Goal: Task Accomplishment & Management: Manage account settings

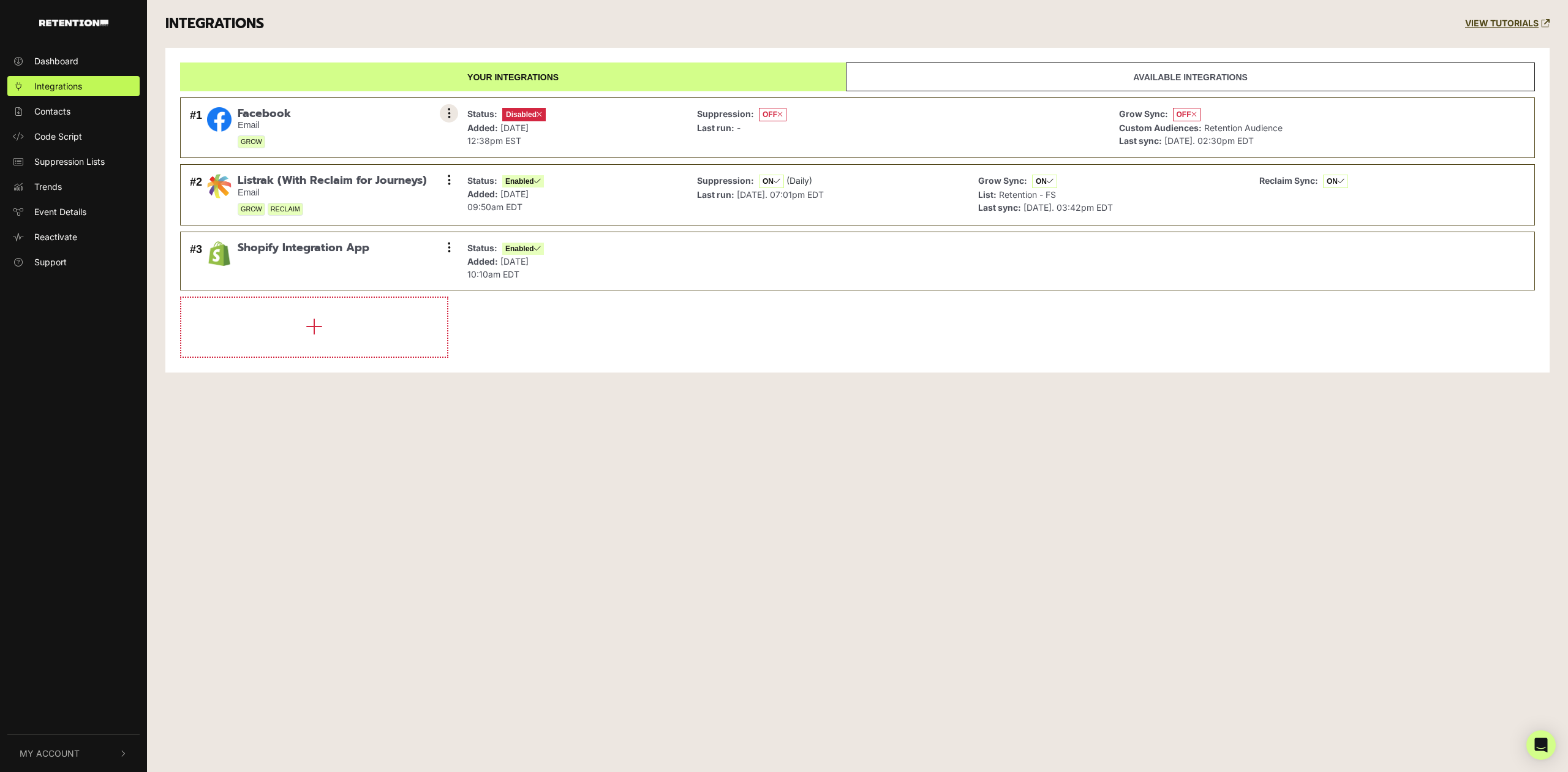
click at [451, 112] on button at bounding box center [448, 113] width 19 height 19
click at [373, 197] on link "Remove" at bounding box center [374, 195] width 116 height 28
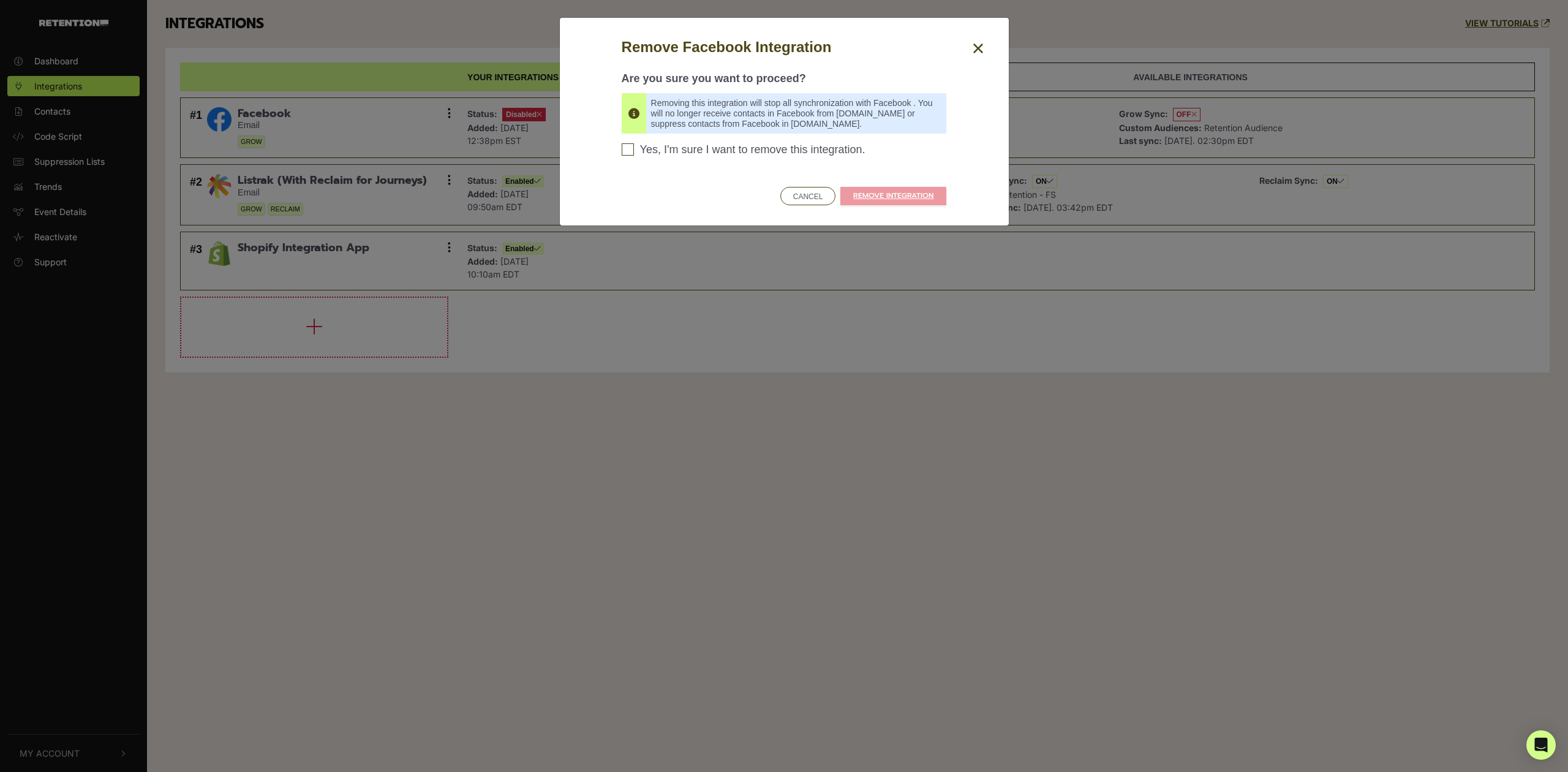
click at [721, 137] on div "Are you sure you want to proceed? Removing this integration will stop all synch…" at bounding box center [784, 118] width 325 height 121
click at [723, 150] on span "Yes, I'm sure I want to remove this integration." at bounding box center [752, 150] width 225 height 14
click at [634, 150] on input "Yes, I'm sure I want to remove this integration. Please confirm to continue" at bounding box center [628, 150] width 12 height 12
checkbox input "true"
click at [856, 190] on link "REMOVE INTEGRATION" at bounding box center [894, 196] width 106 height 19
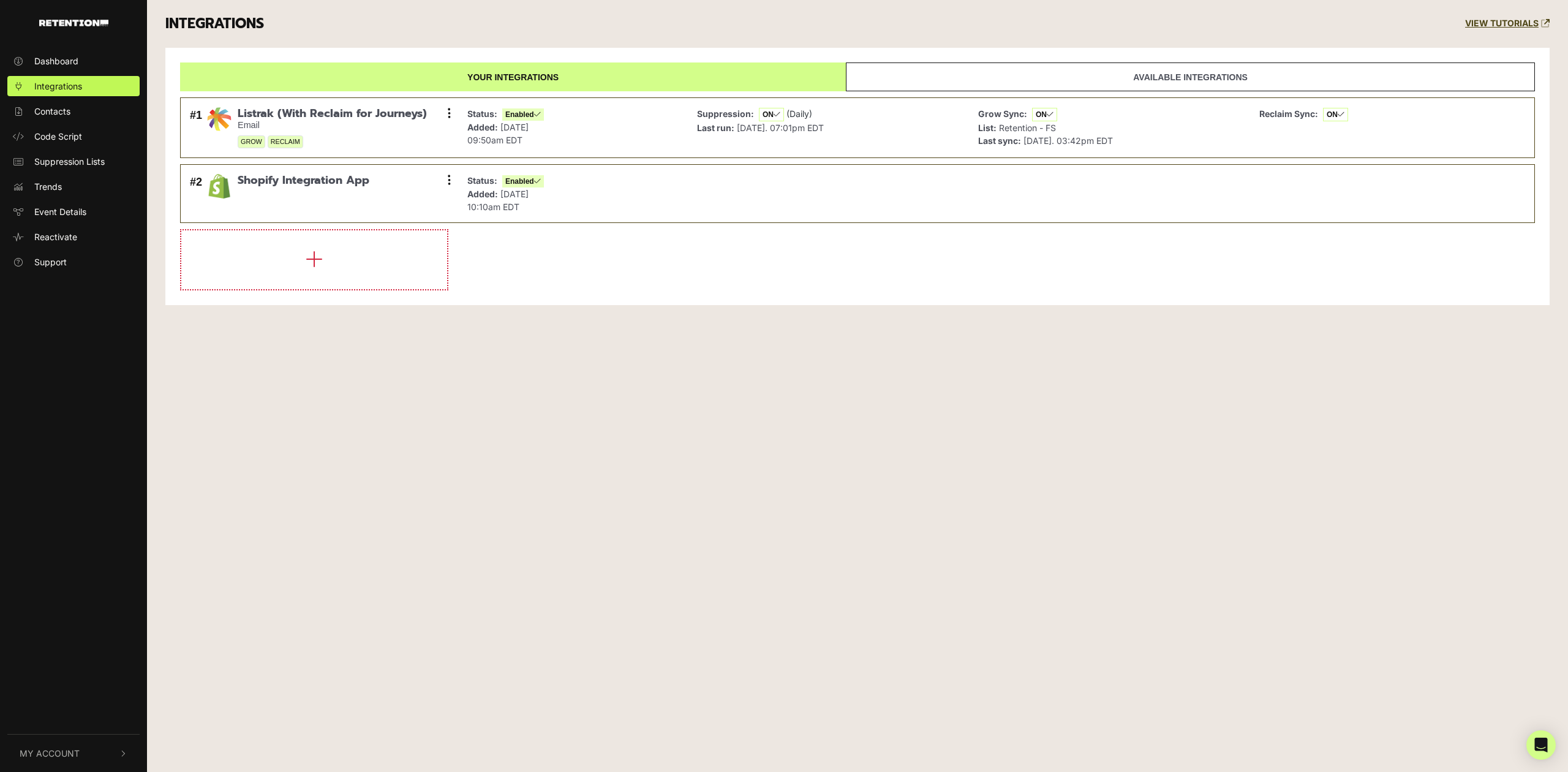
click at [84, 745] on button "My Account" at bounding box center [74, 753] width 132 height 37
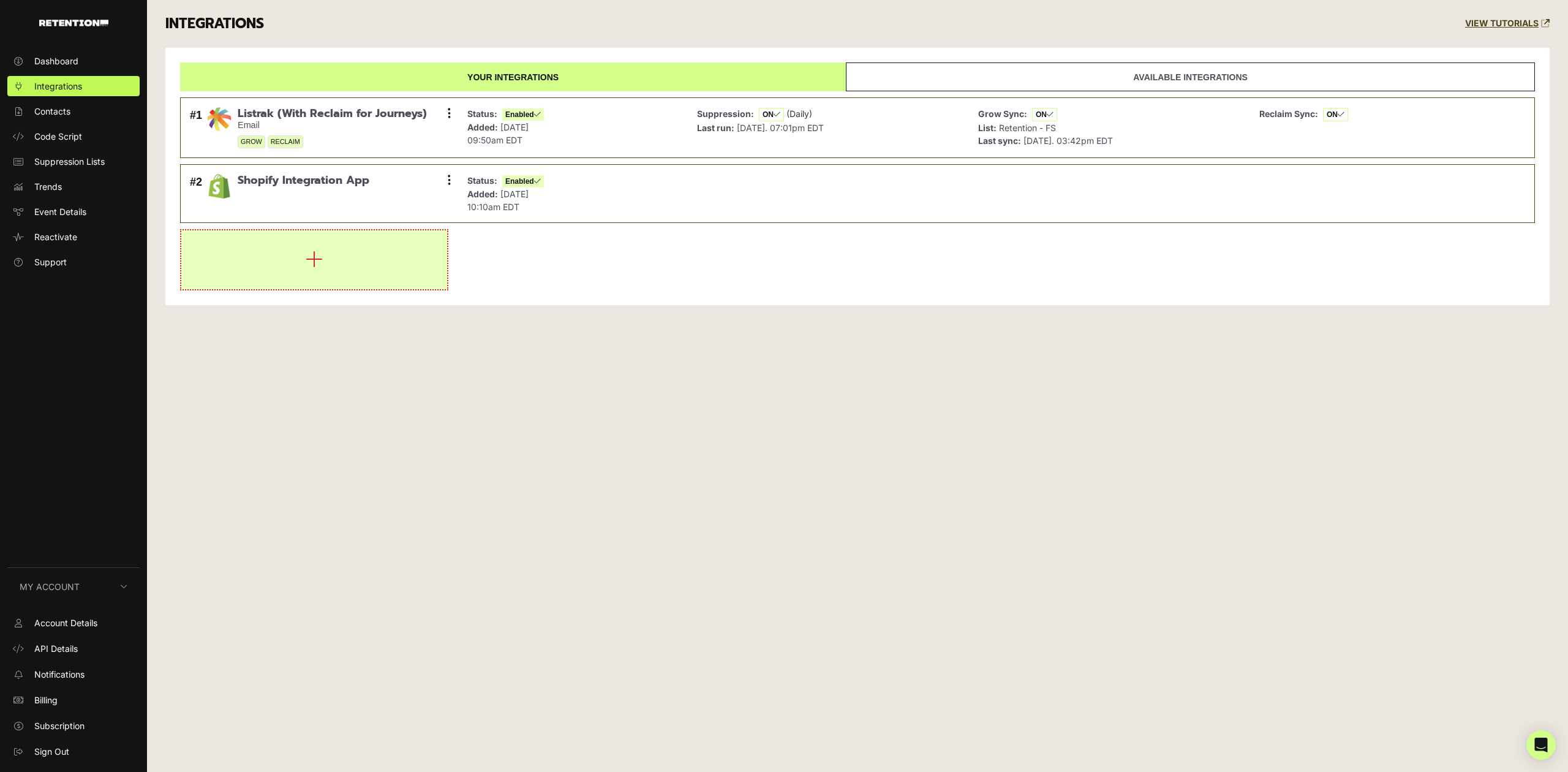
click at [344, 248] on button "button" at bounding box center [314, 259] width 266 height 59
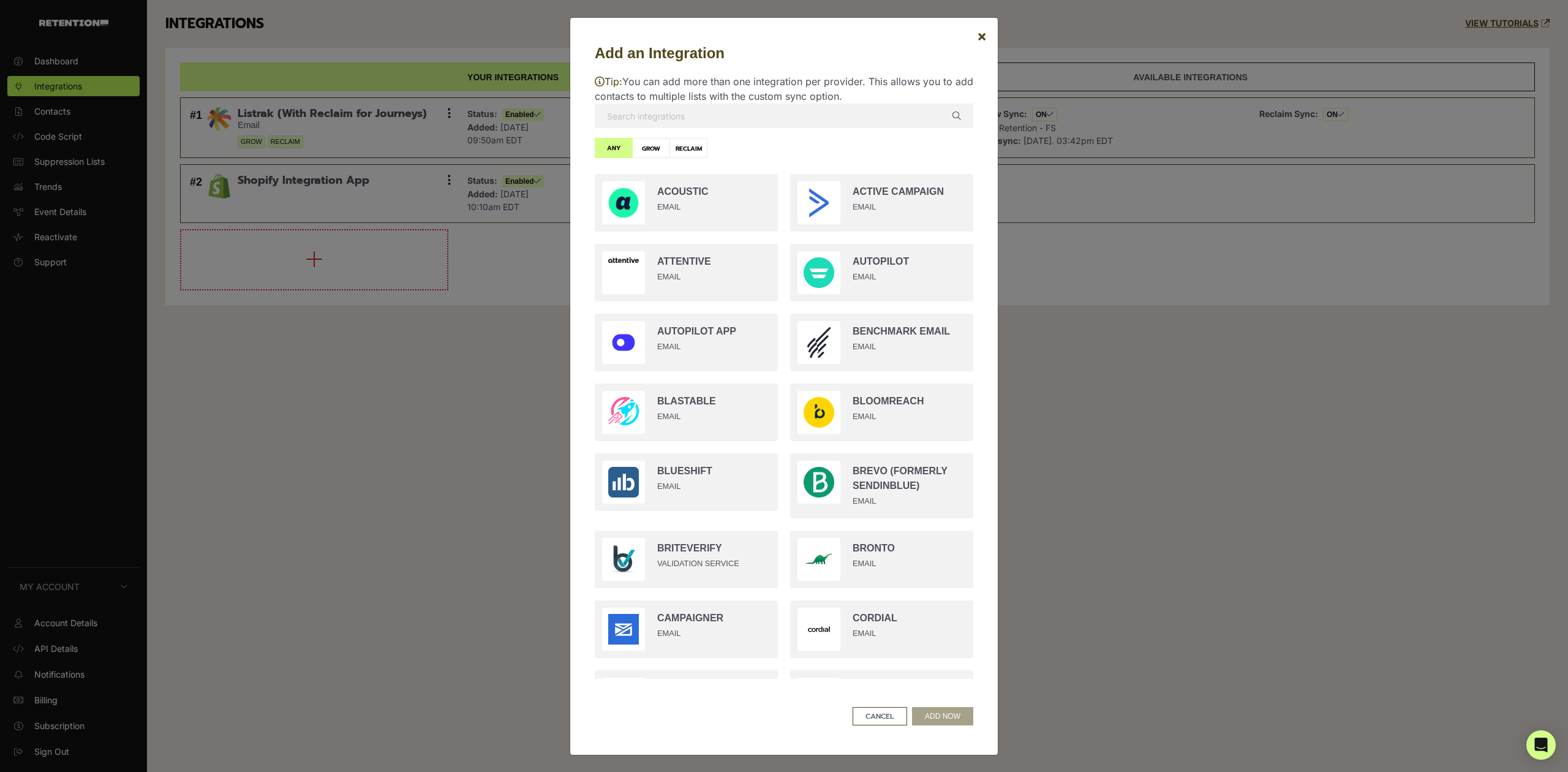
click at [689, 116] on input "text" at bounding box center [783, 116] width 378 height 25
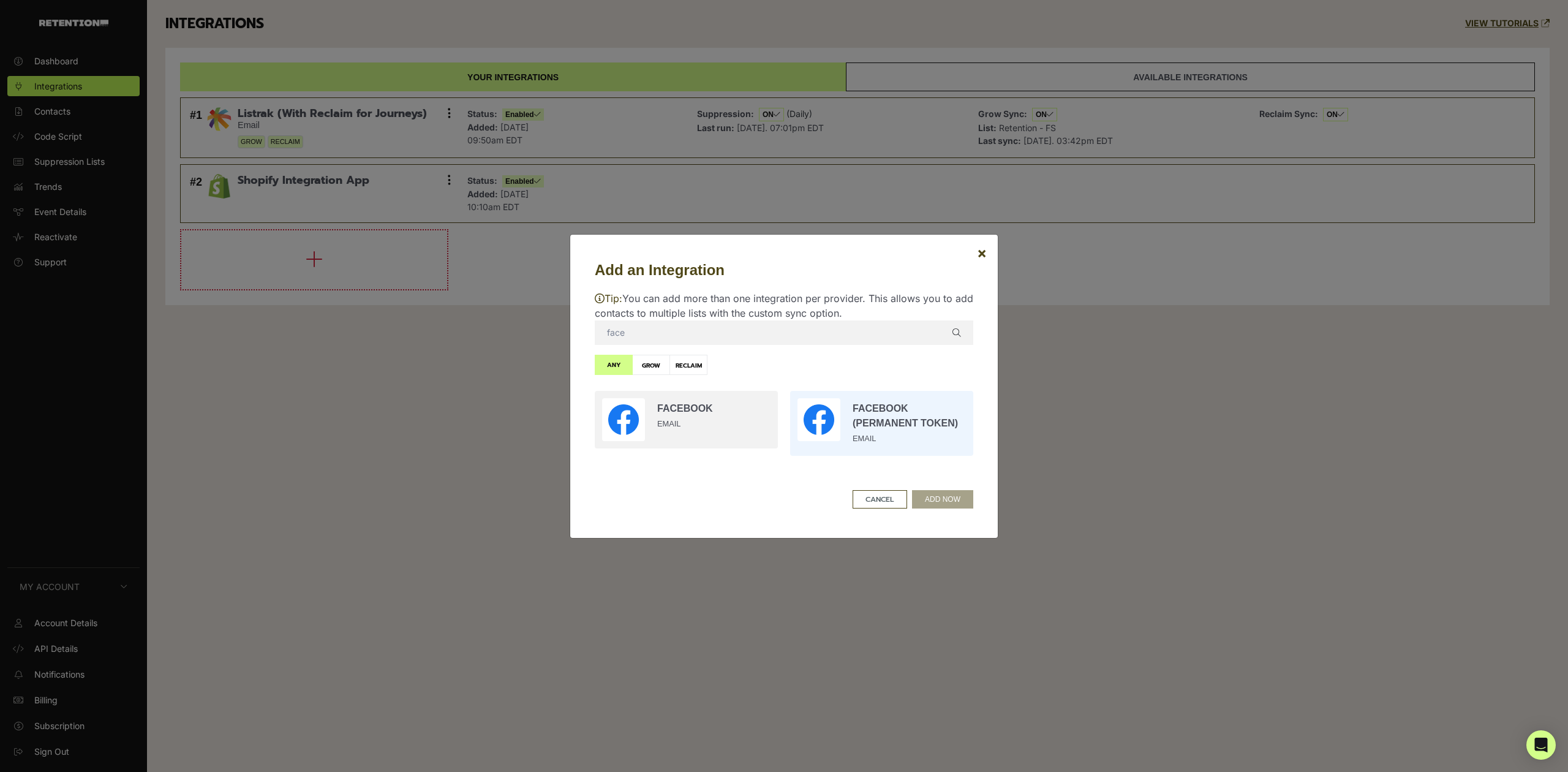
type input "face"
click at [853, 415] on input "radio" at bounding box center [882, 423] width 196 height 77
radio input "true"
click at [937, 500] on button "ADD NOW" at bounding box center [942, 499] width 61 height 19
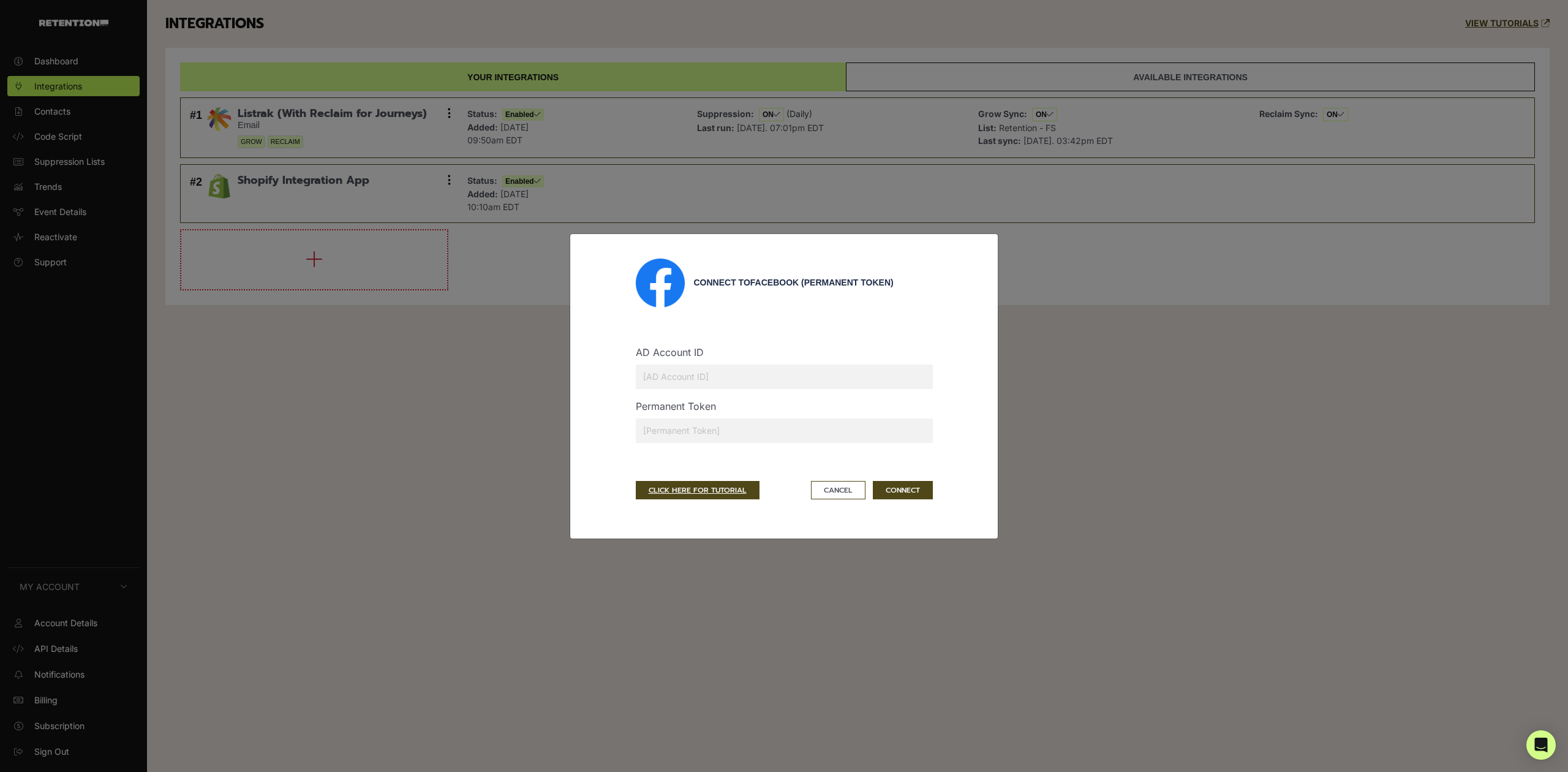
click at [672, 431] on input "text" at bounding box center [784, 431] width 297 height 25
paste input "EAAS6D32mtZAUBPo1RvWiOdZBr5SBOnUijZBsZCXhXHOCLsnZBYaXHXEnceYTocfIfPpM2tPcTdZB8h…"
type input "EAAS6D32mtZAUBPo1RvWiOdZBr5SBOnUijZBsZCXhXHOCLsnZBYaXHXEnceYTocfIfPpM2tPcTdZB8h…"
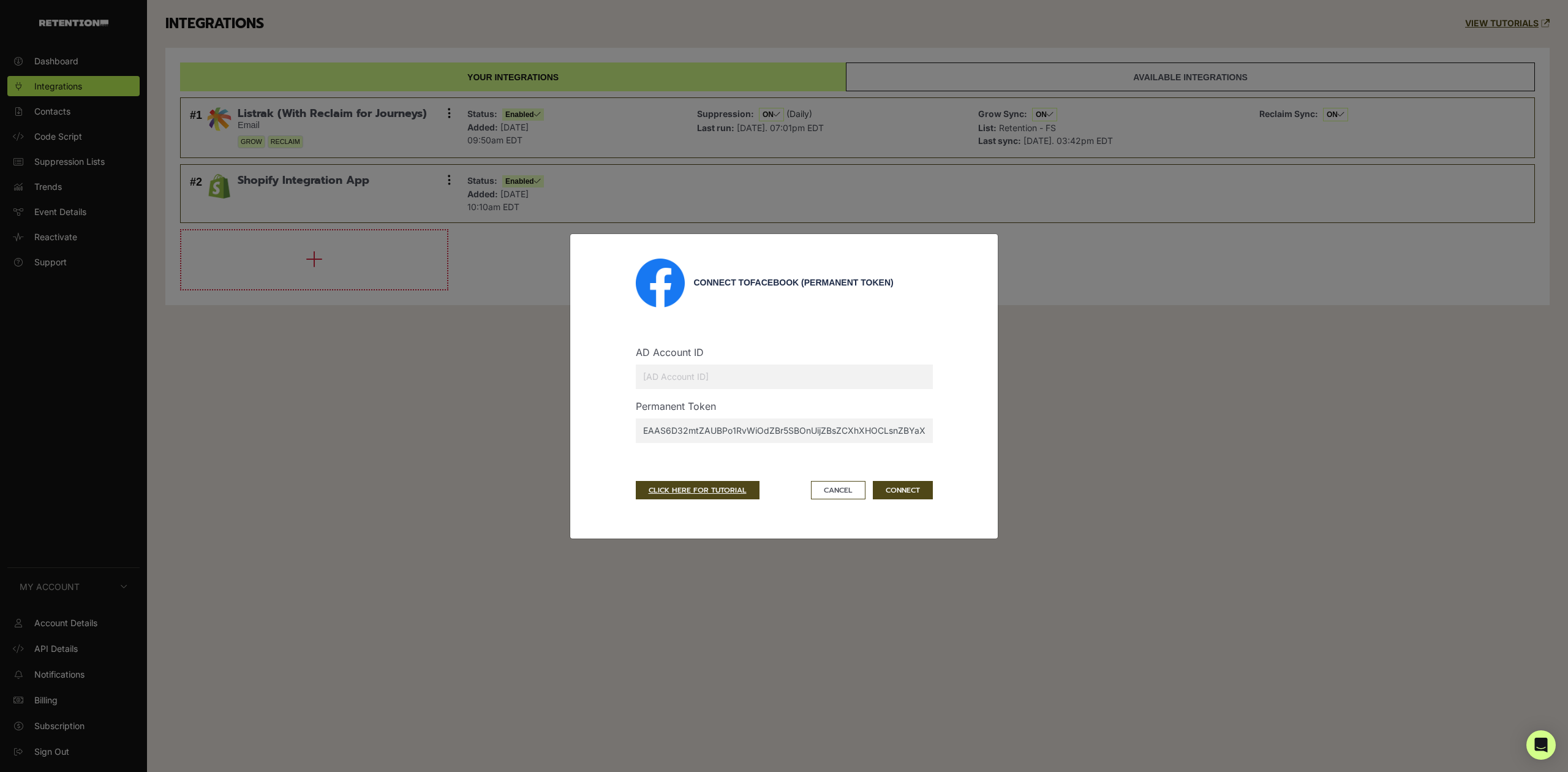
click at [748, 383] on input "text" at bounding box center [784, 377] width 297 height 25
paste input "10152802114715882"
type input "10152802114715882"
click at [887, 488] on button "CONNECT" at bounding box center [902, 490] width 60 height 19
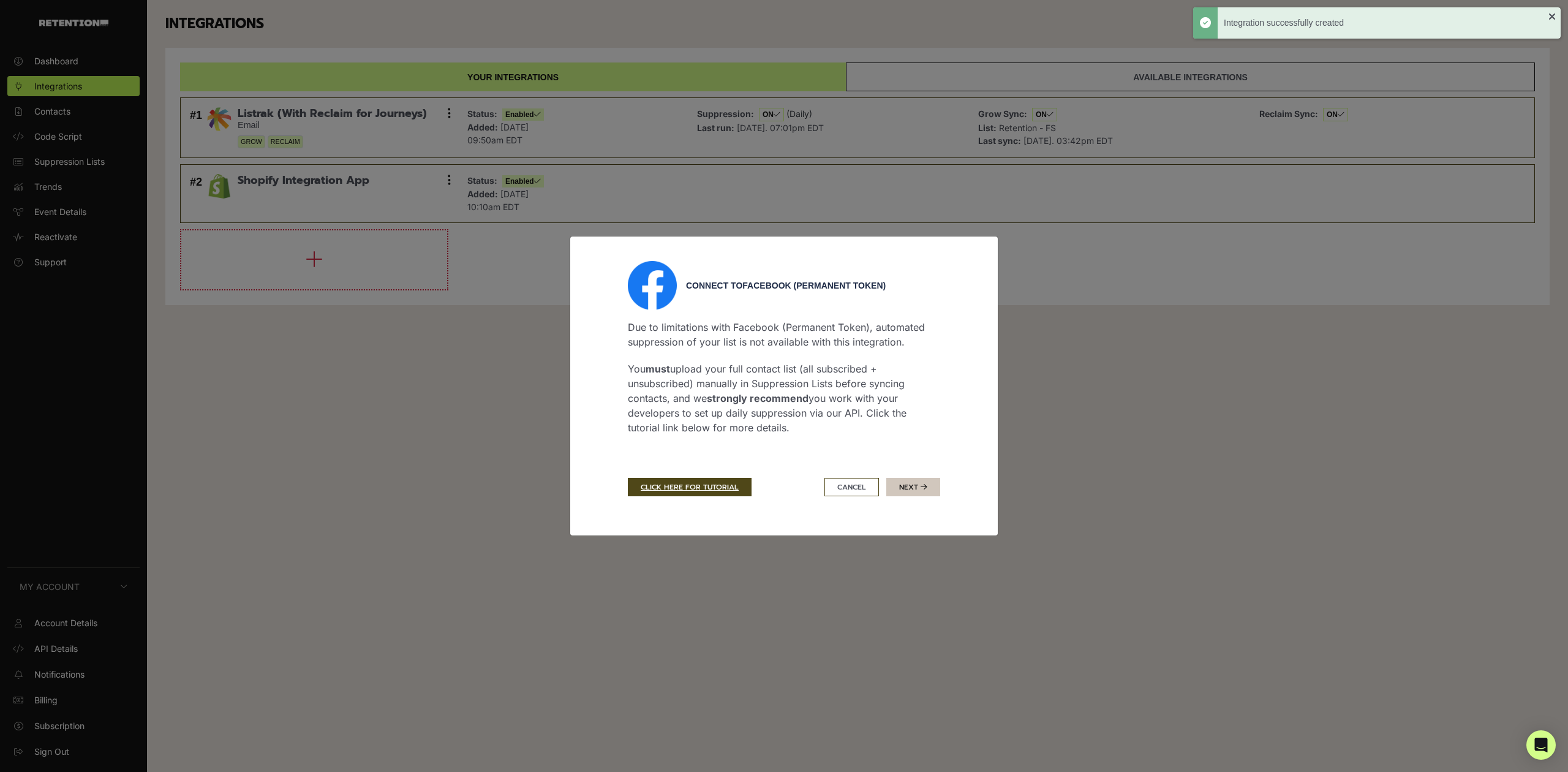
click at [899, 489] on button "Next" at bounding box center [913, 487] width 54 height 19
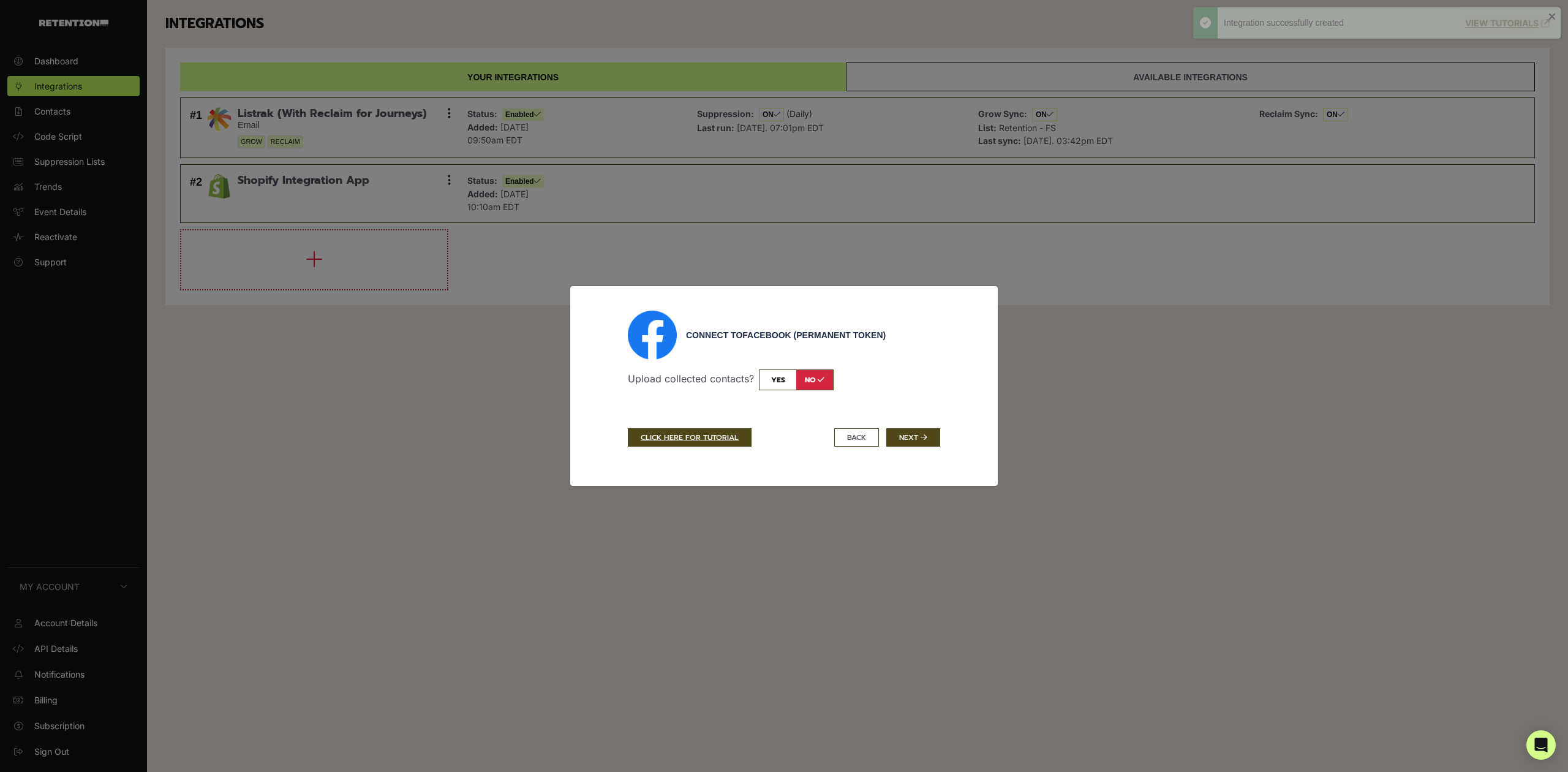
click at [812, 376] on input "checkbox" at bounding box center [796, 380] width 74 height 21
checkbox input "true"
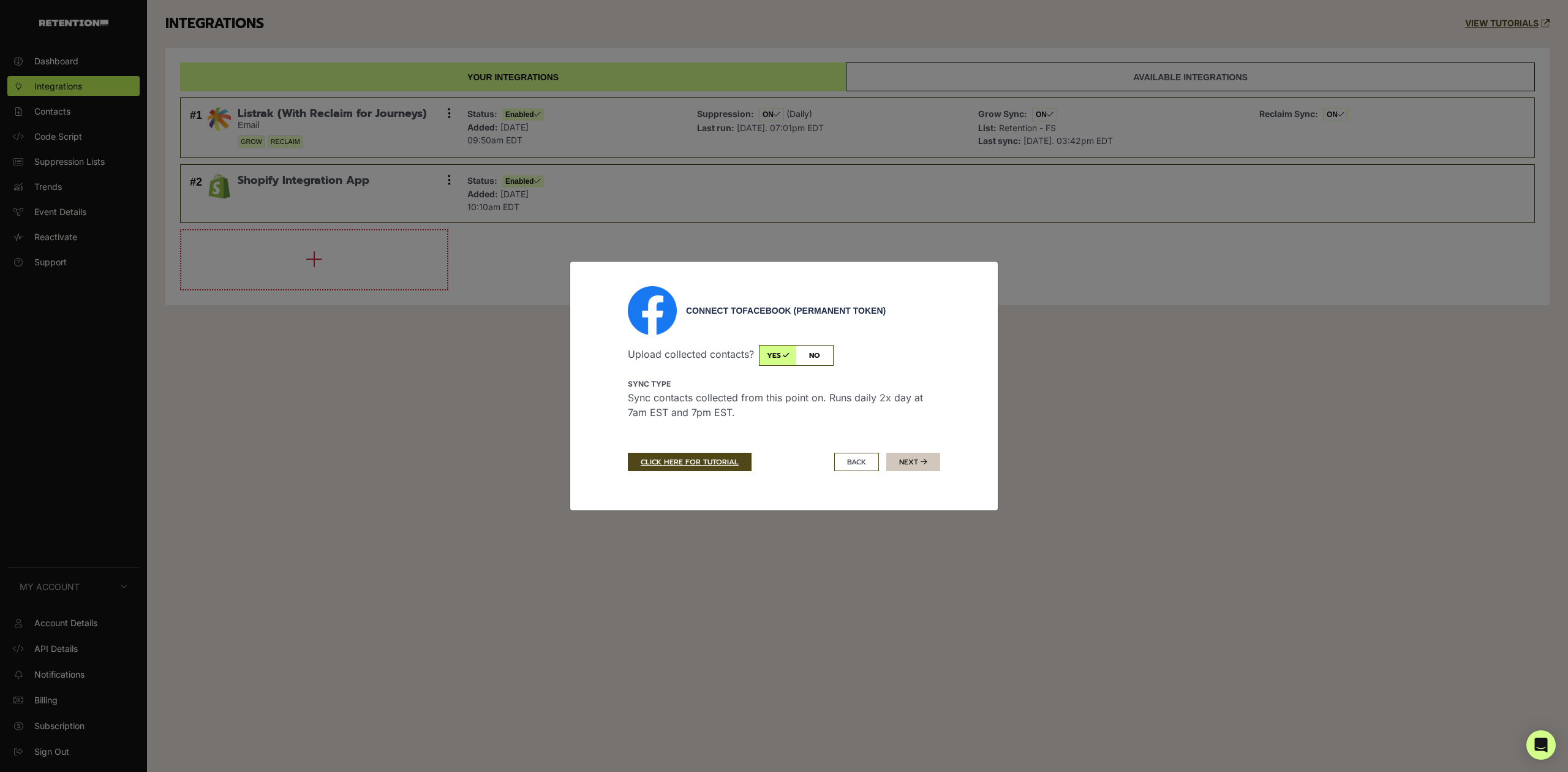
click at [909, 464] on button "Next" at bounding box center [913, 462] width 54 height 19
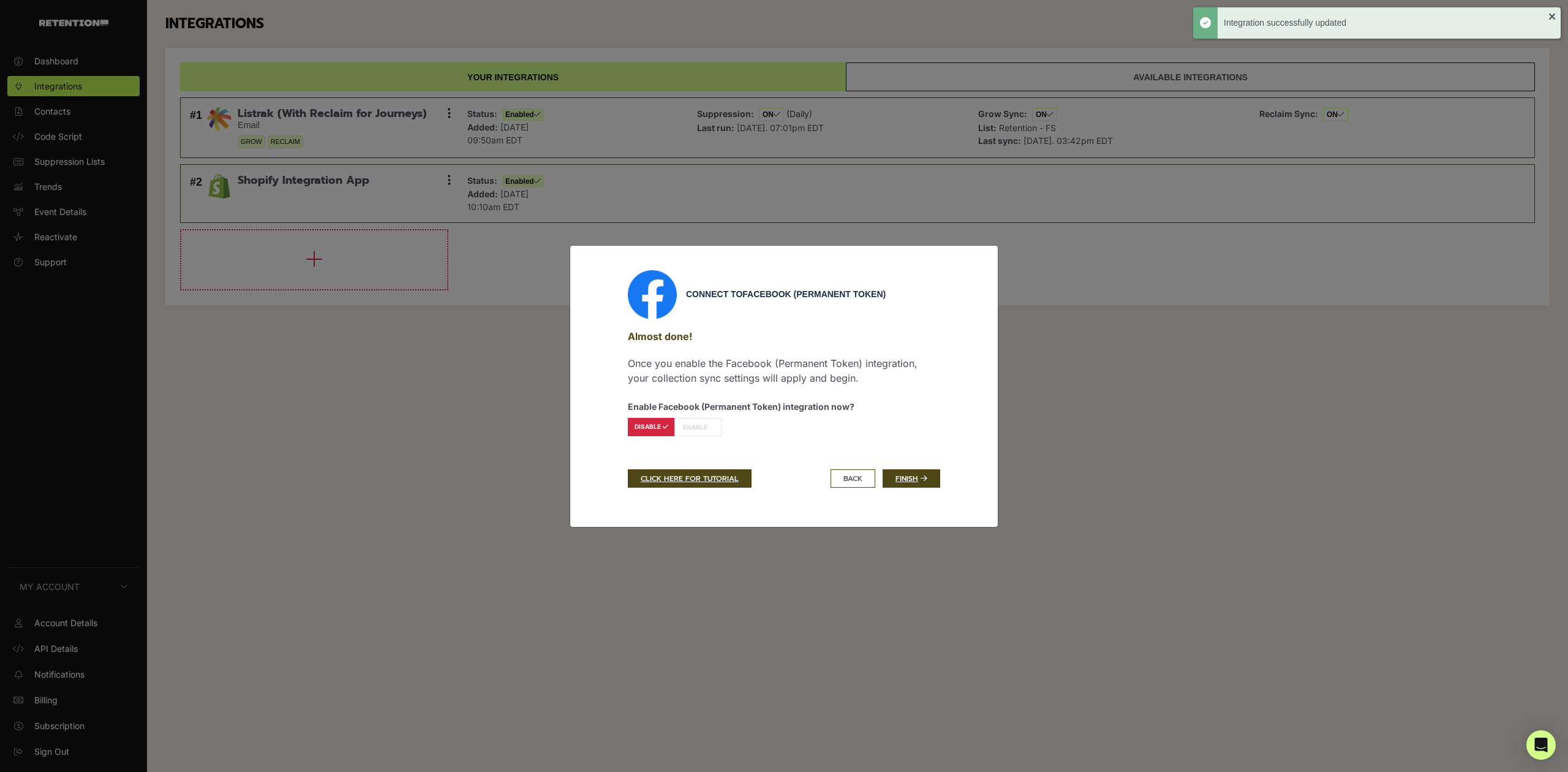
click at [696, 428] on label "ENABLE" at bounding box center [698, 427] width 47 height 19
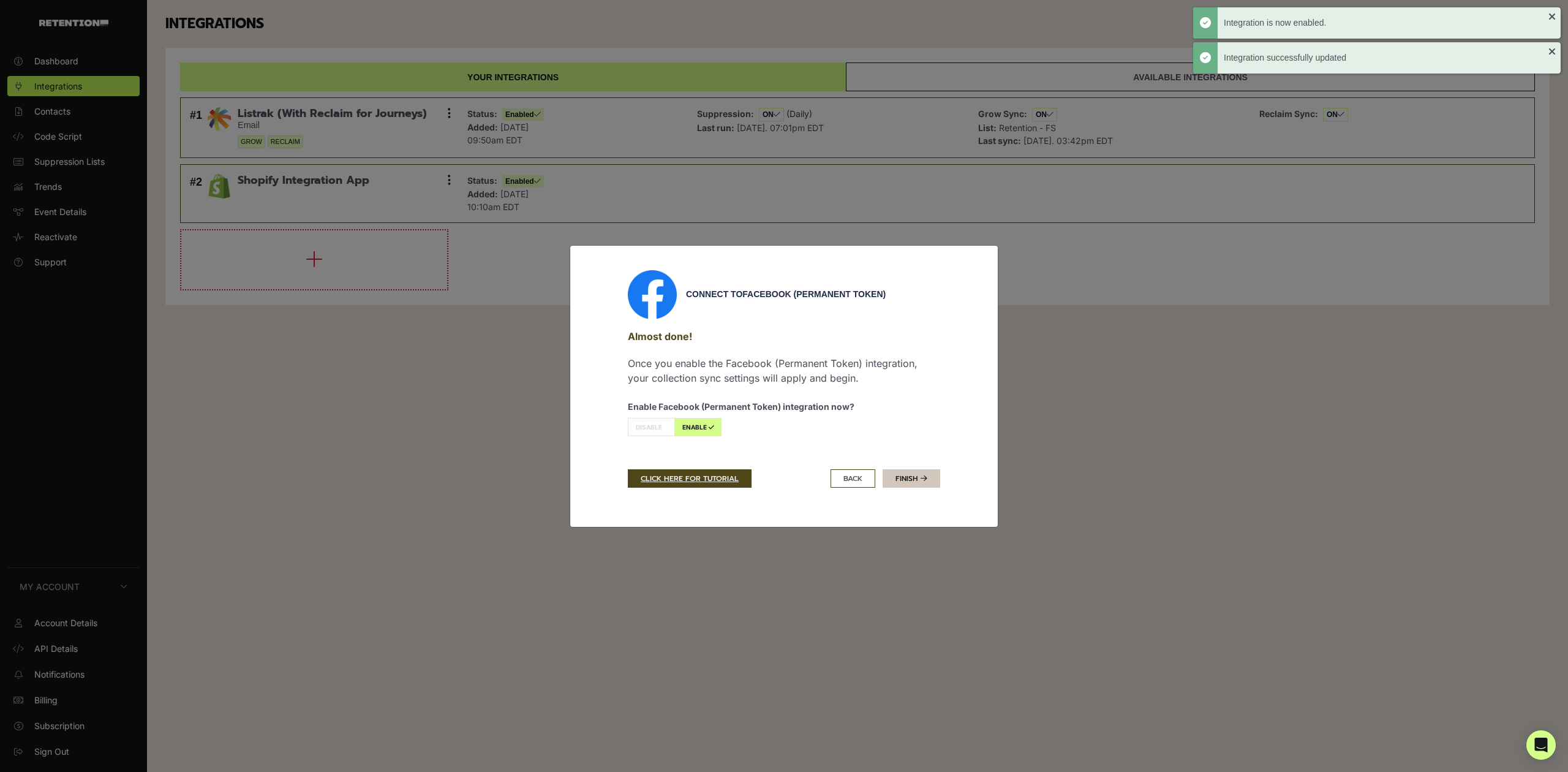
click at [908, 476] on link "Finish" at bounding box center [911, 478] width 58 height 19
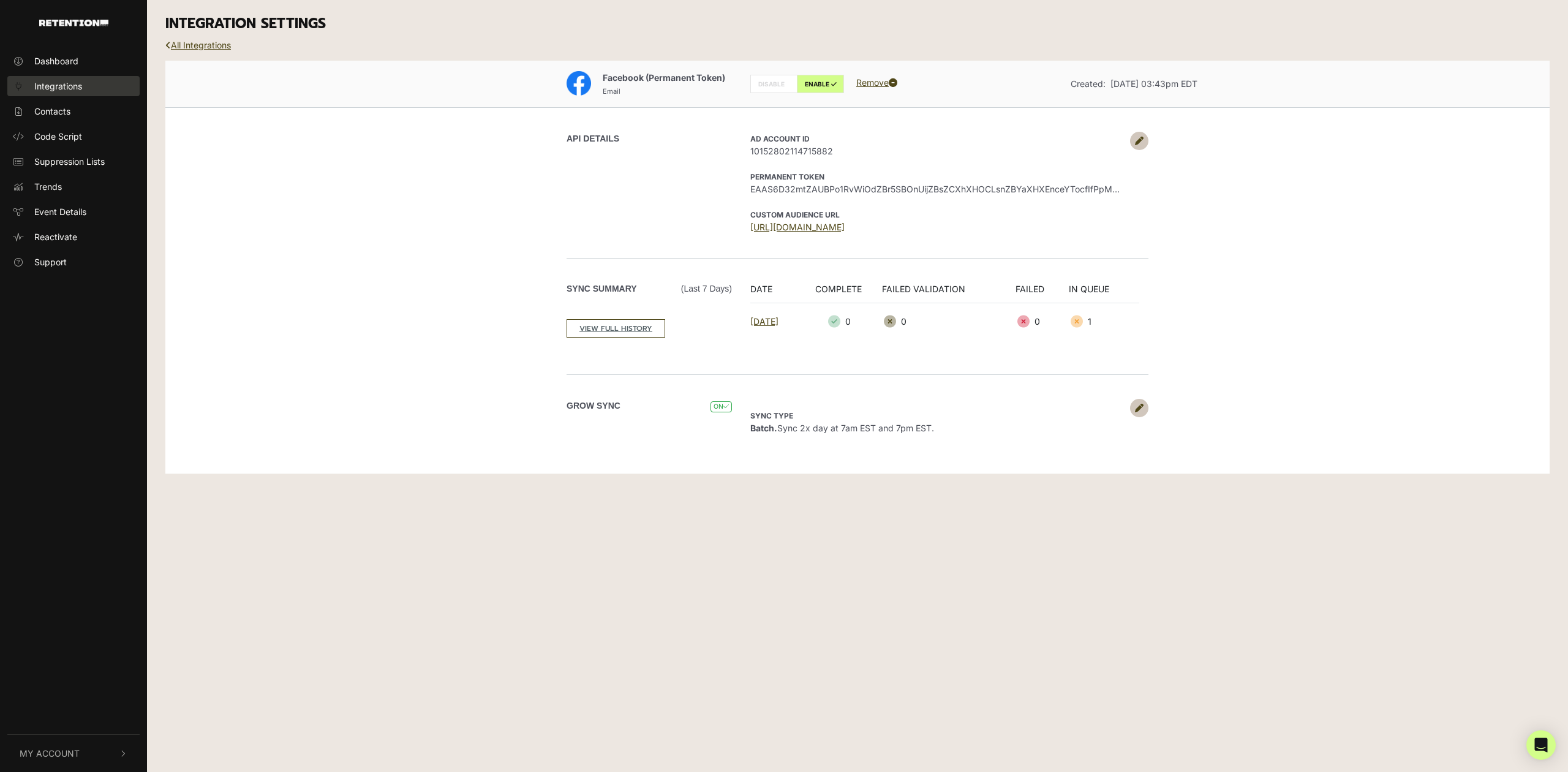
click at [70, 84] on span "Integrations" at bounding box center [58, 86] width 48 height 13
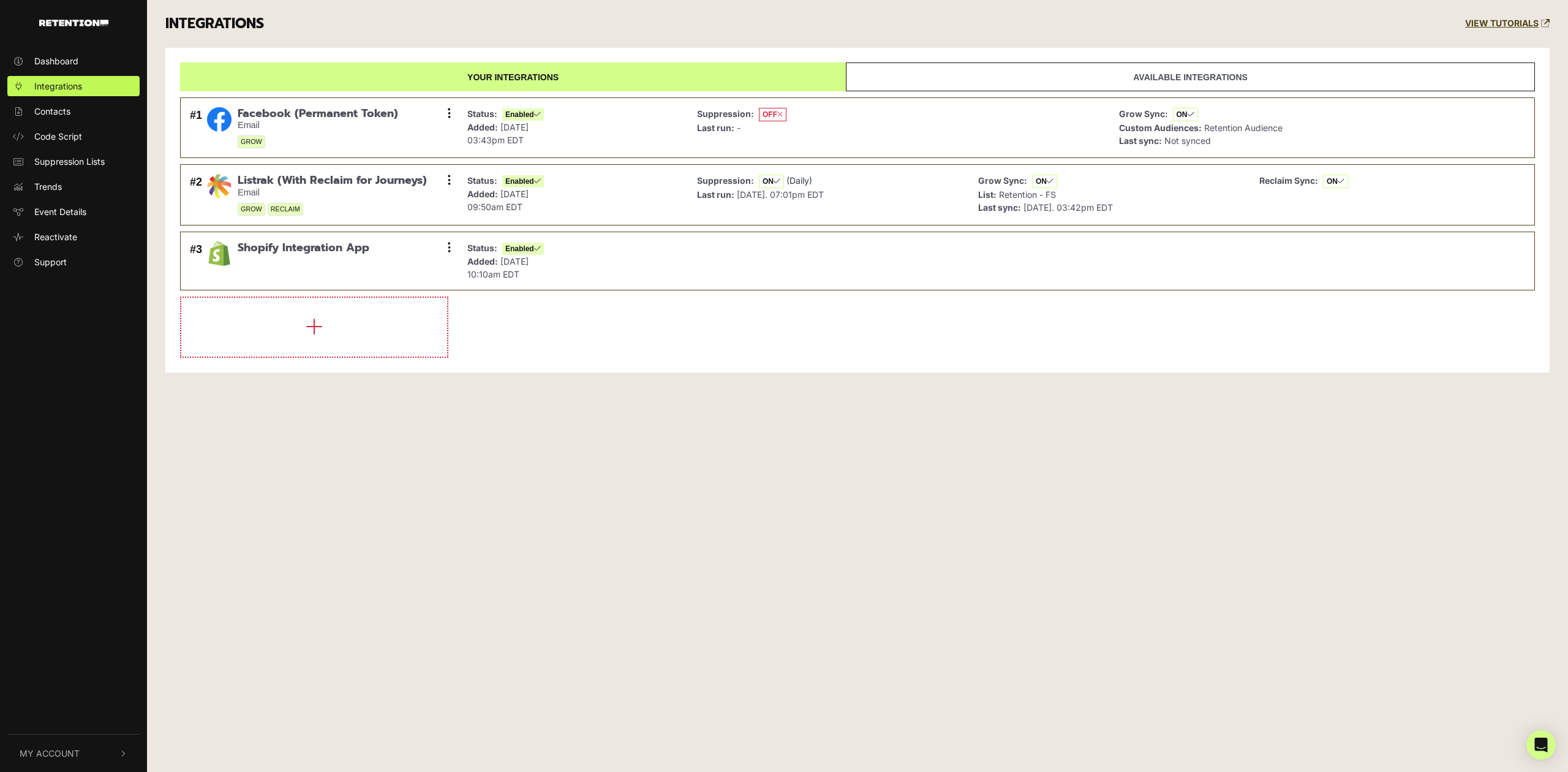
click at [72, 743] on button "My Account" at bounding box center [74, 753] width 132 height 37
click at [74, 753] on link "Sign Out" at bounding box center [74, 751] width 132 height 20
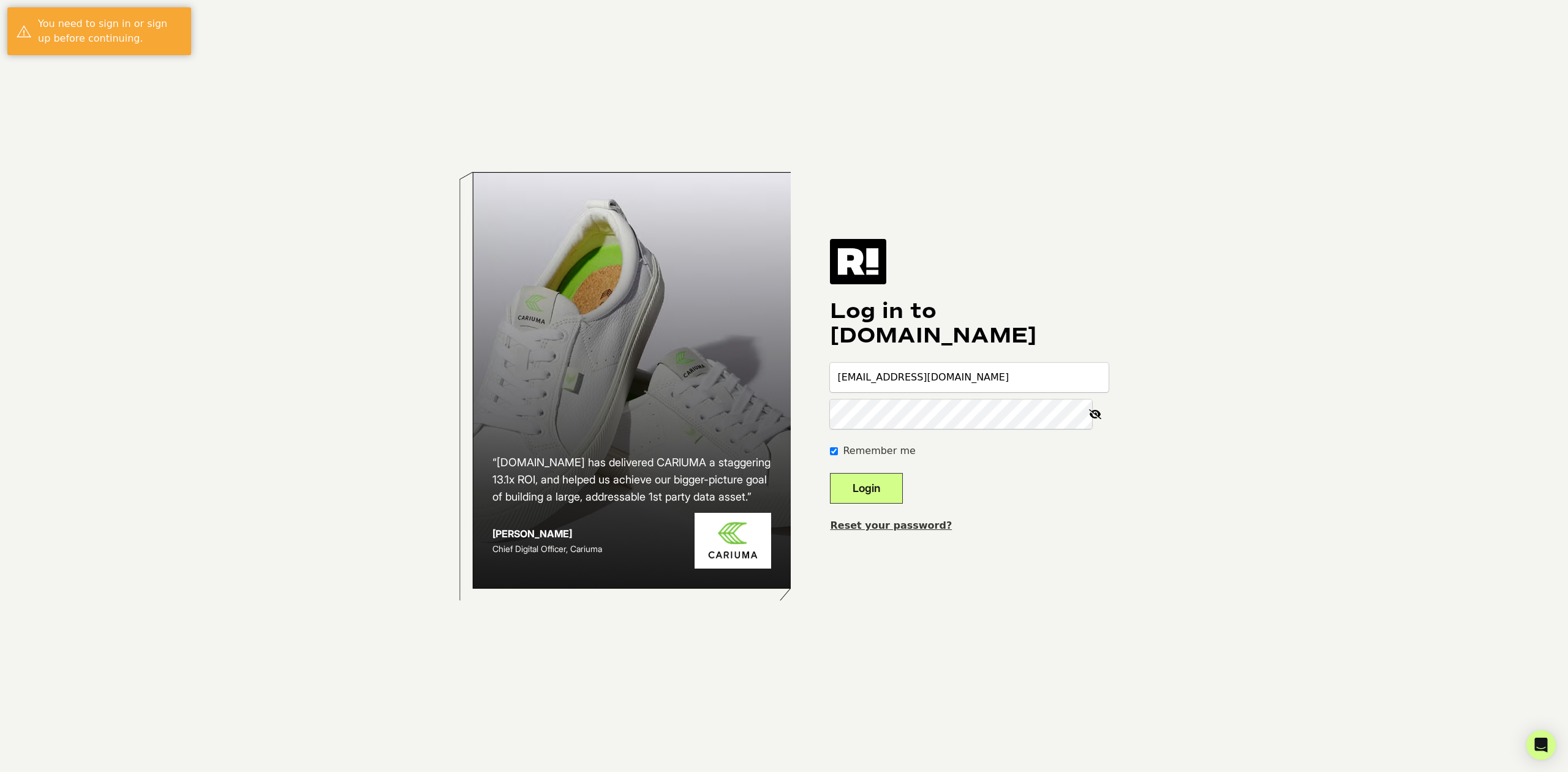
click at [989, 378] on input "[EMAIL_ADDRESS][DOMAIN_NAME]" at bounding box center [969, 377] width 279 height 30
type input "[EMAIL_ADDRESS][DOMAIN_NAME]"
click at [900, 490] on button "Login" at bounding box center [867, 488] width 73 height 30
